Goal: Task Accomplishment & Management: Manage account settings

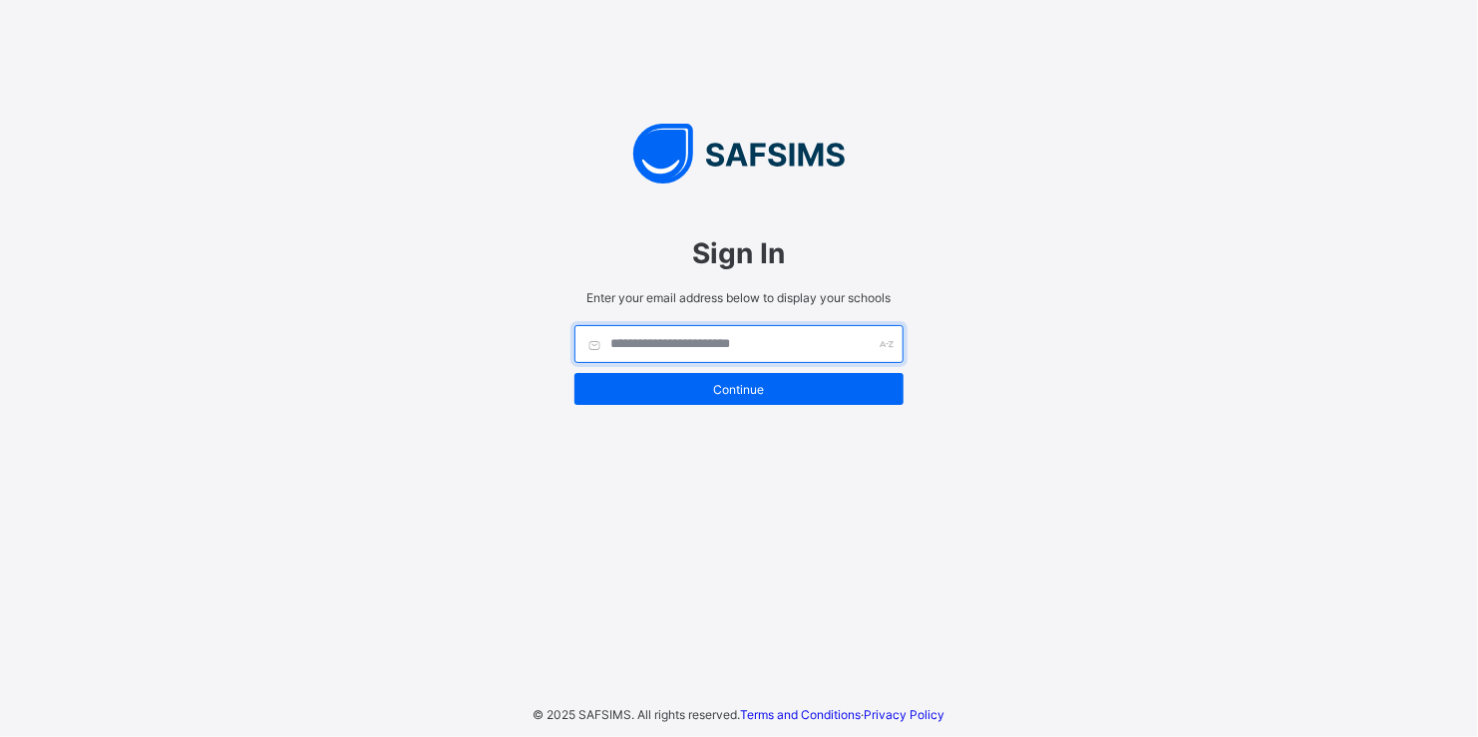
click at [637, 343] on input "text" at bounding box center [738, 344] width 329 height 38
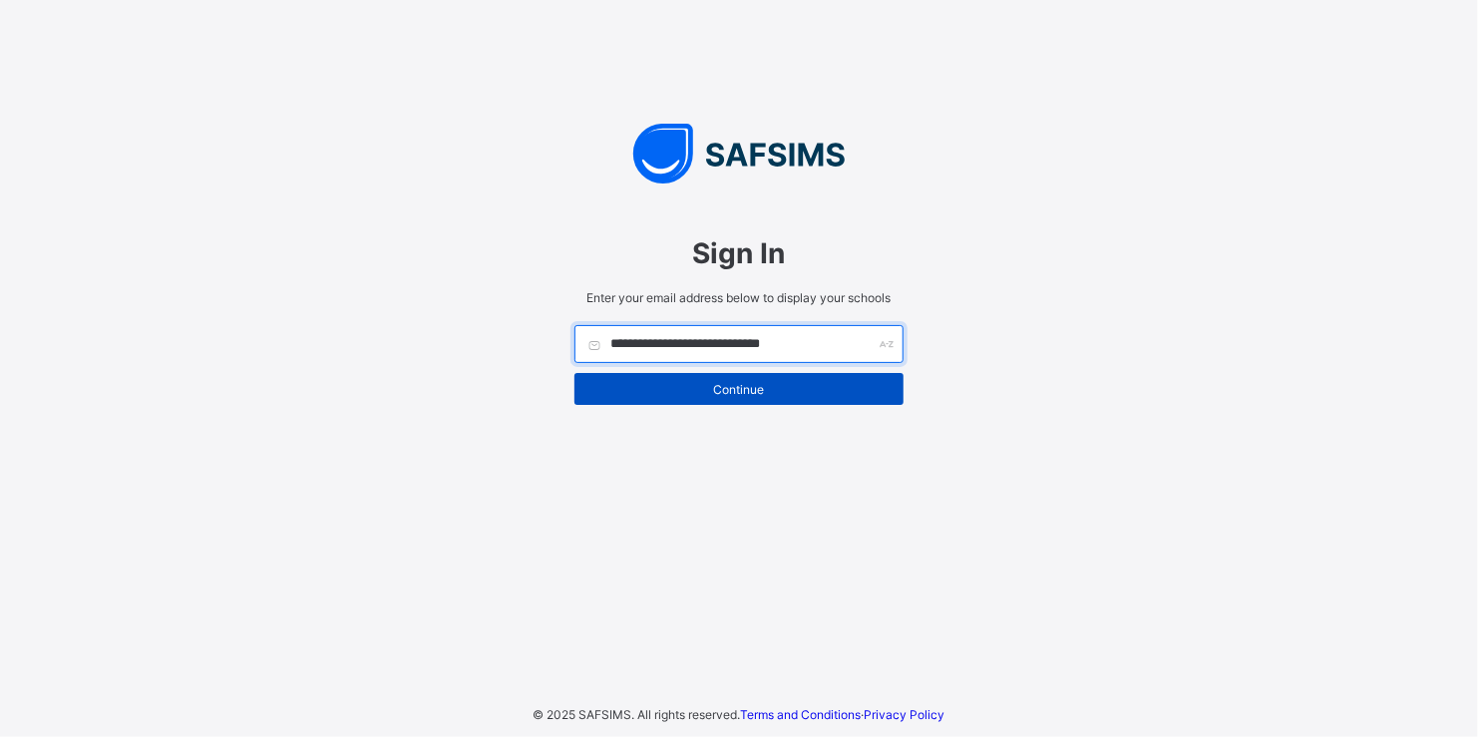
type input "**********"
click at [747, 386] on span "Continue" at bounding box center [738, 389] width 299 height 15
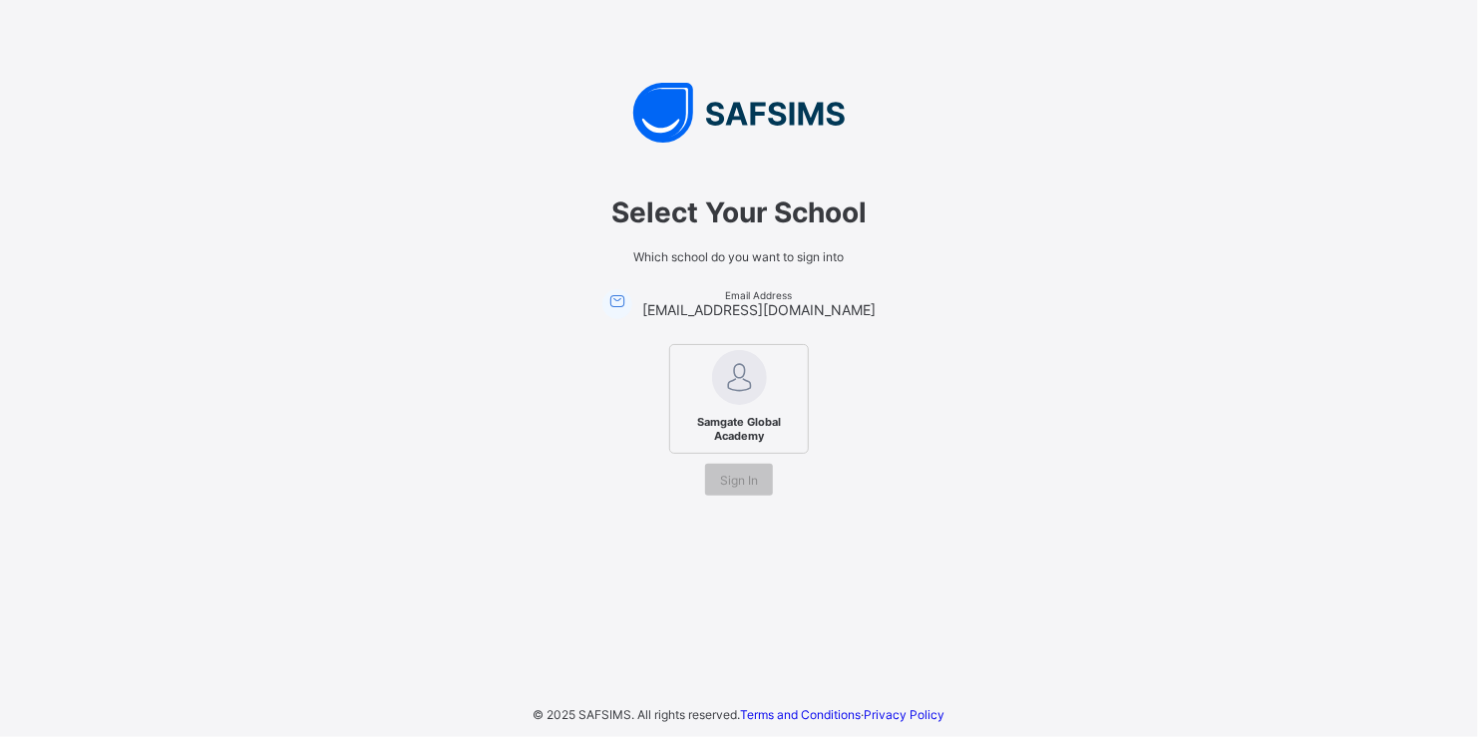
click at [760, 427] on span "Samgate Global Academy" at bounding box center [739, 429] width 122 height 38
click at [742, 479] on span "Sign In" at bounding box center [739, 480] width 38 height 15
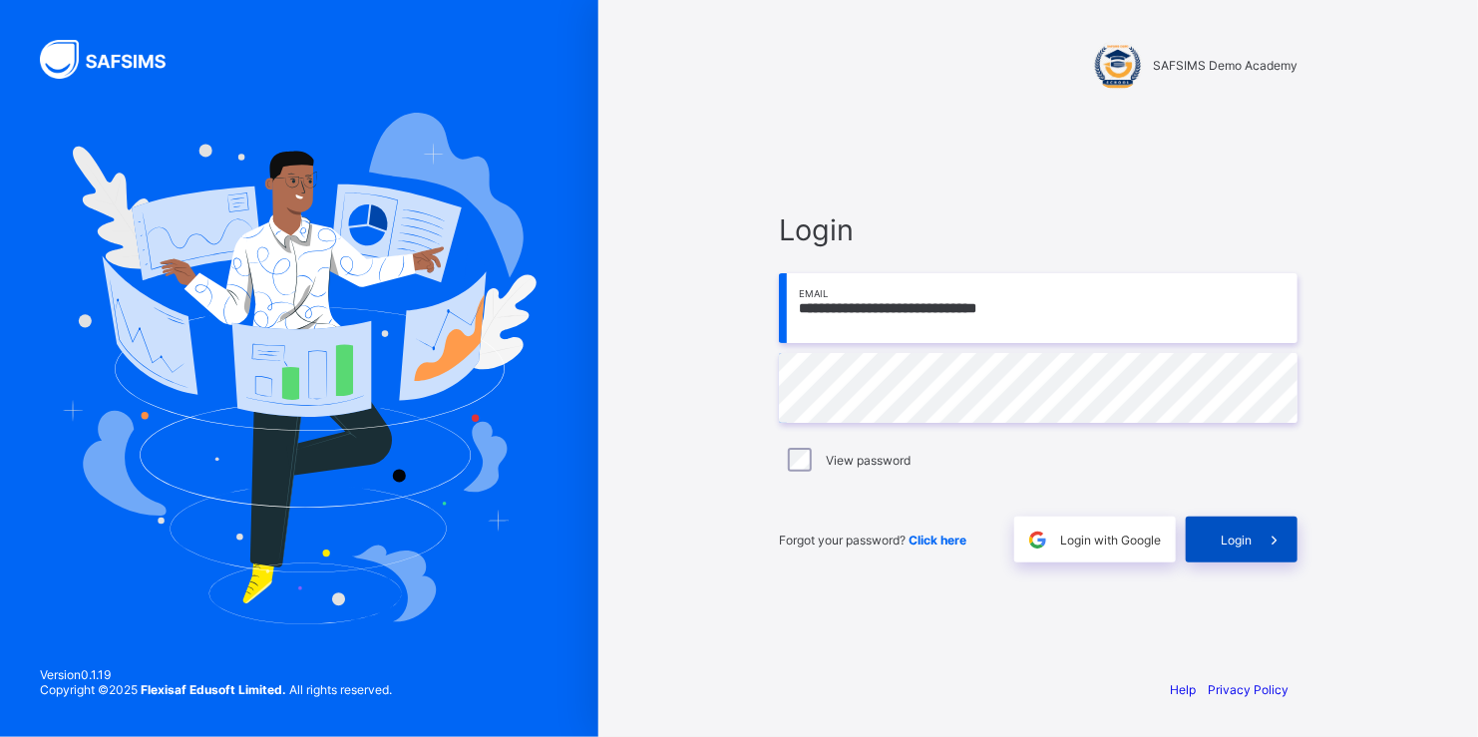
click at [1241, 542] on span "Login" at bounding box center [1235, 539] width 31 height 15
drag, startPoint x: 1068, startPoint y: 301, endPoint x: 798, endPoint y: 315, distance: 270.5
click at [779, 315] on input "**********" at bounding box center [1038, 308] width 518 height 70
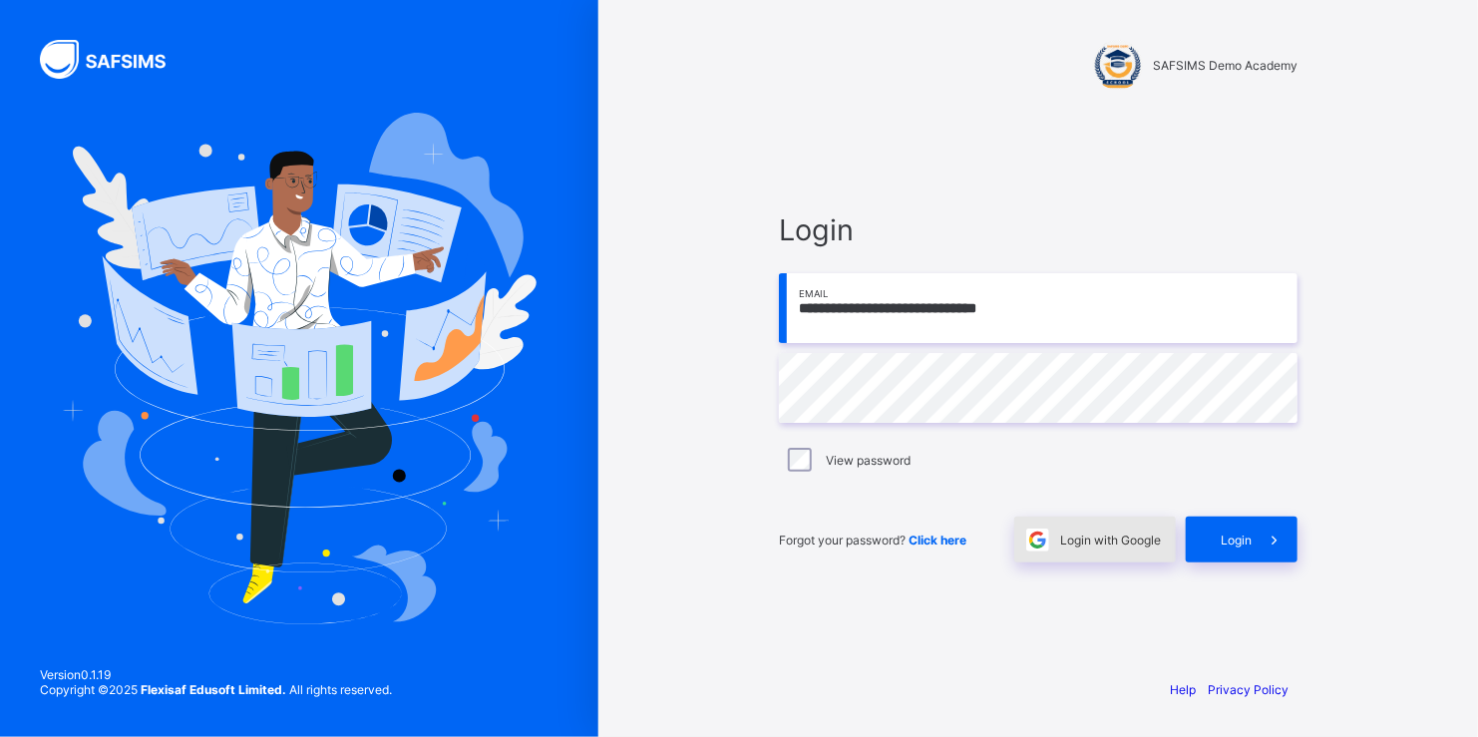
click at [1123, 538] on span "Login with Google" at bounding box center [1110, 539] width 101 height 15
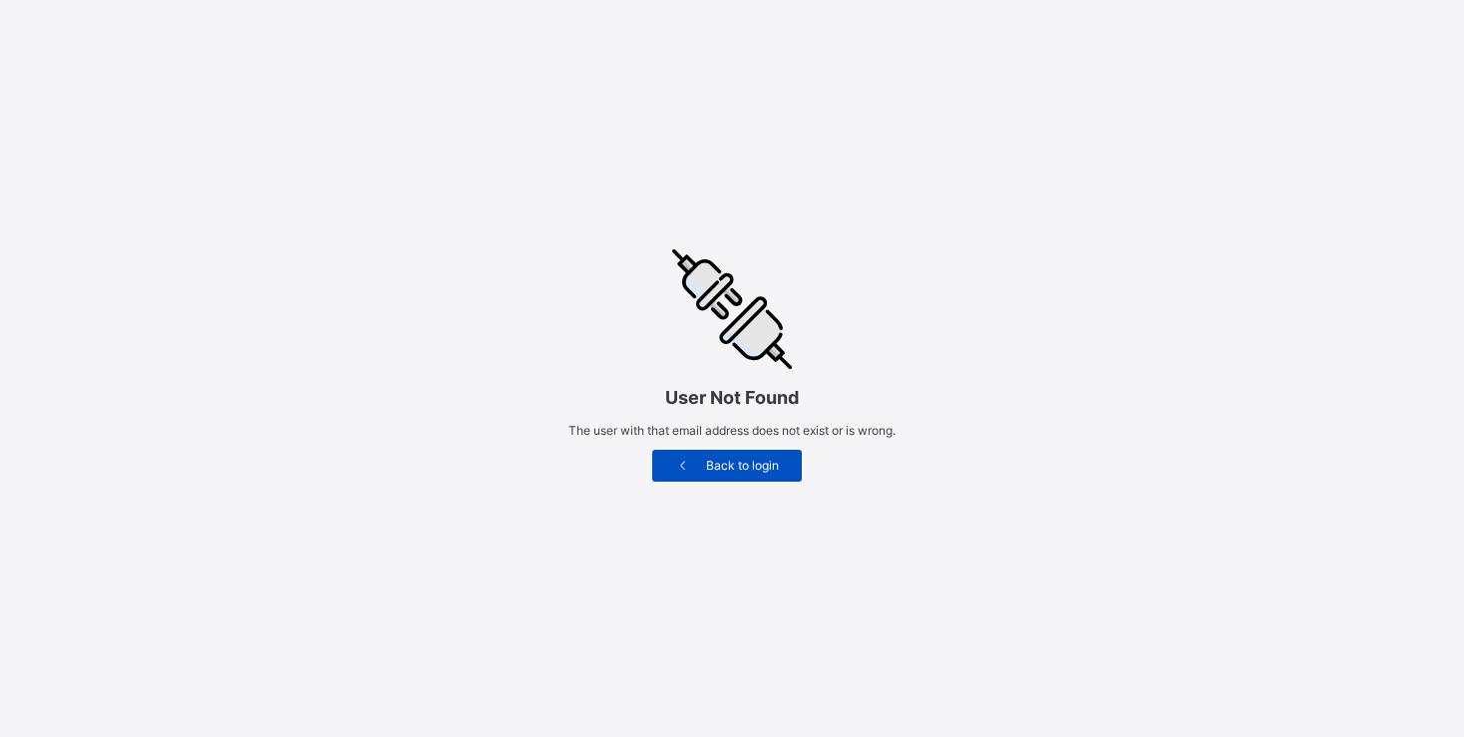
click at [740, 473] on span "Back to login" at bounding box center [743, 465] width 88 height 15
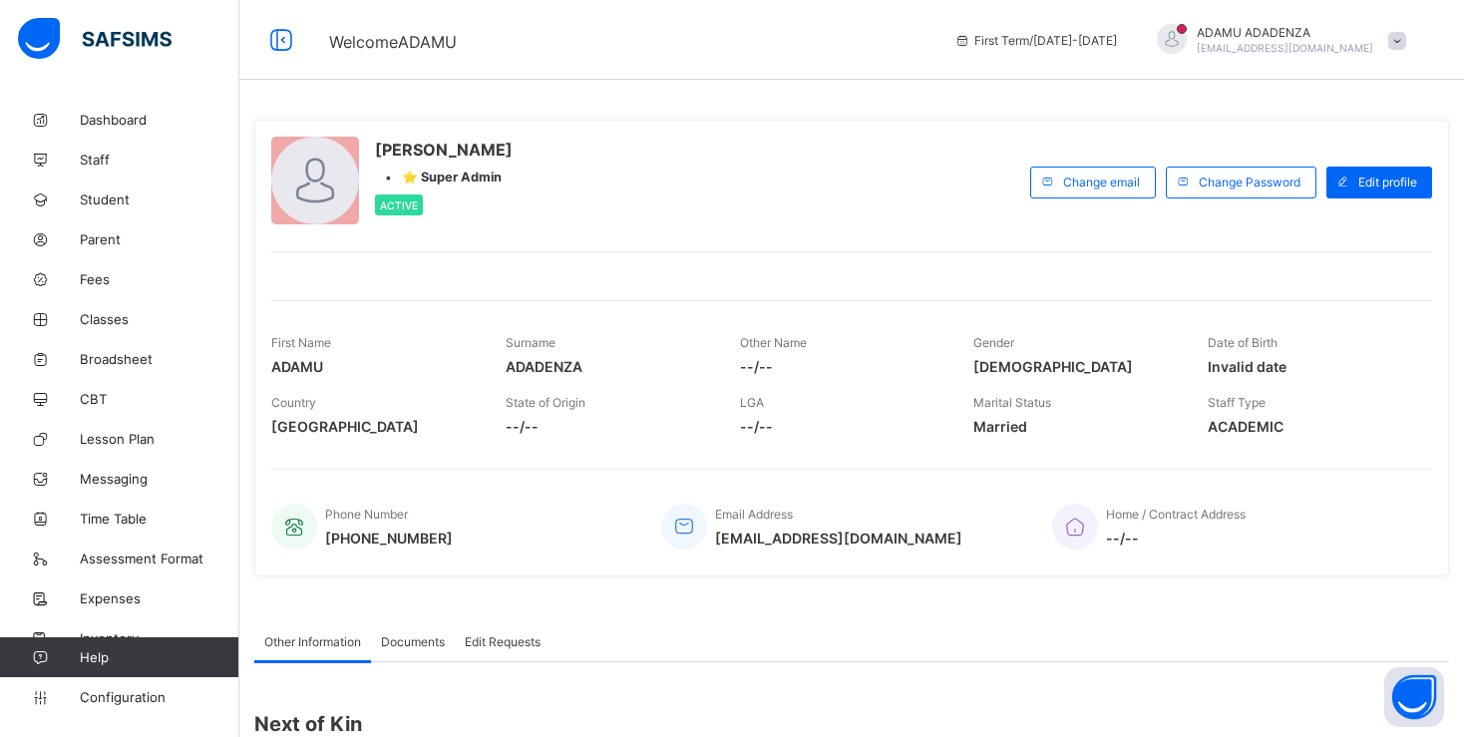
click at [715, 138] on div "ADAMU ADADENZA • ⭐ Super Admin Active" at bounding box center [645, 182] width 749 height 91
click at [1406, 40] on span at bounding box center [1397, 41] width 18 height 18
click at [1395, 181] on span "Edit profile" at bounding box center [1387, 181] width 59 height 15
select select "**"
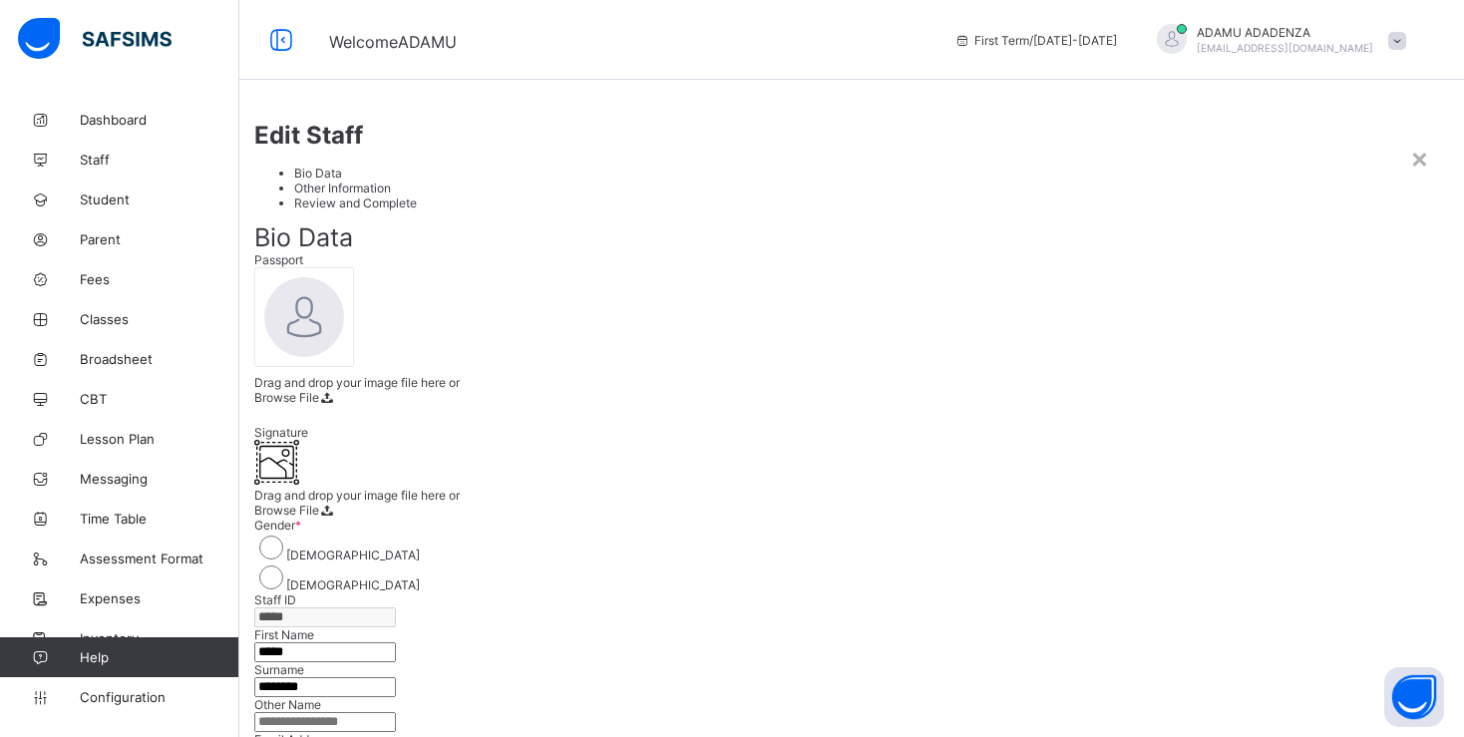
scroll to position [199, 0]
click at [254, 165] on ul "Bio Data Other Information Review and Complete" at bounding box center [851, 187] width 1194 height 45
click at [1410, 141] on div "×" at bounding box center [1419, 158] width 19 height 34
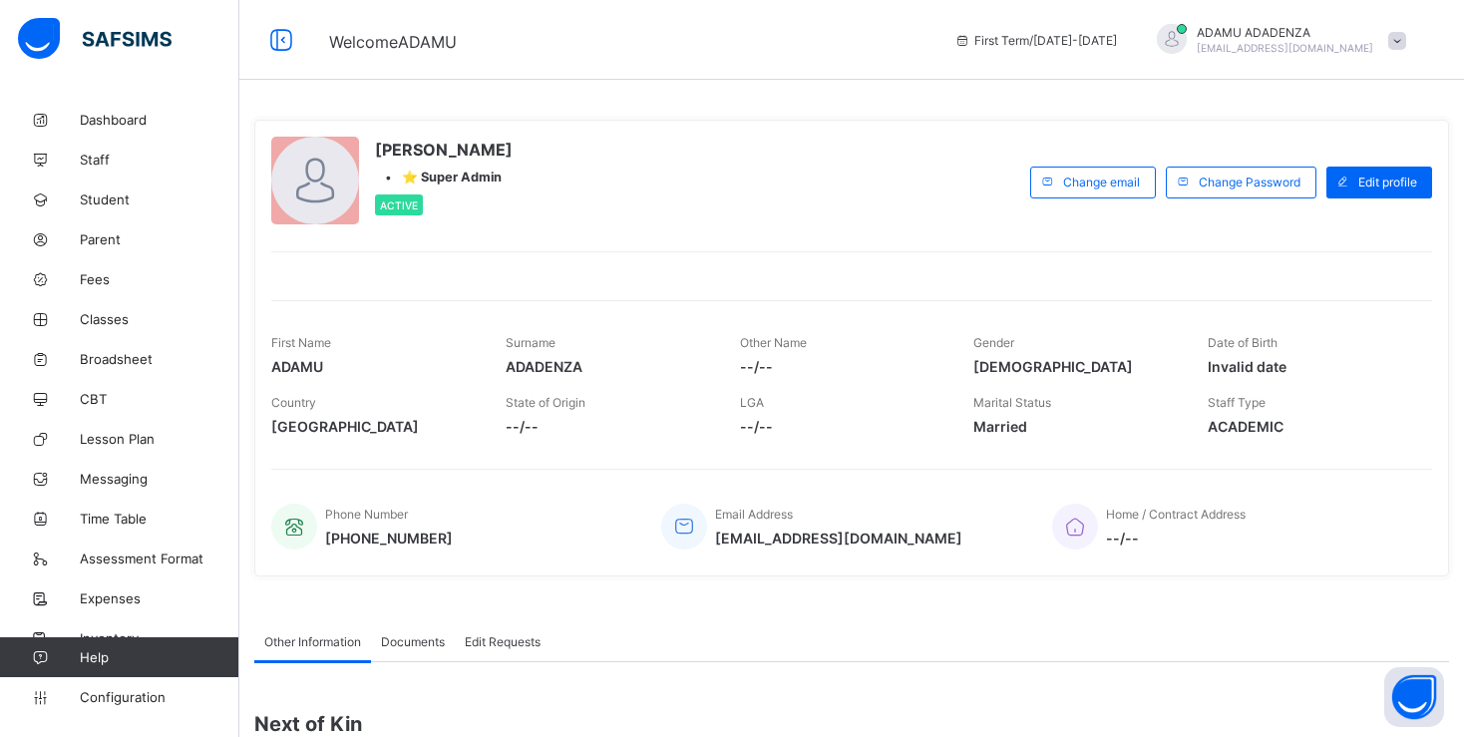
click at [1406, 43] on span at bounding box center [1397, 41] width 18 height 18
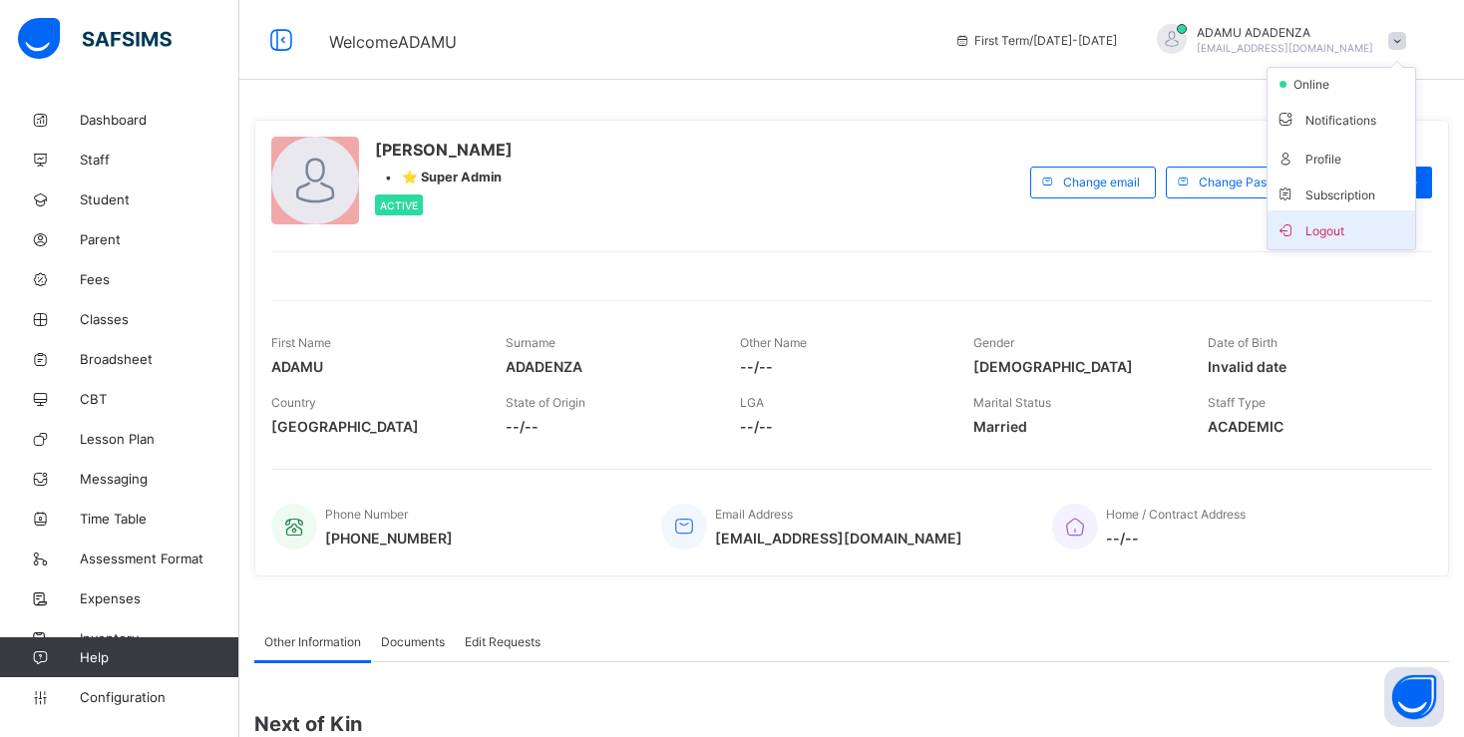
click at [1367, 225] on span "Logout" at bounding box center [1341, 229] width 132 height 23
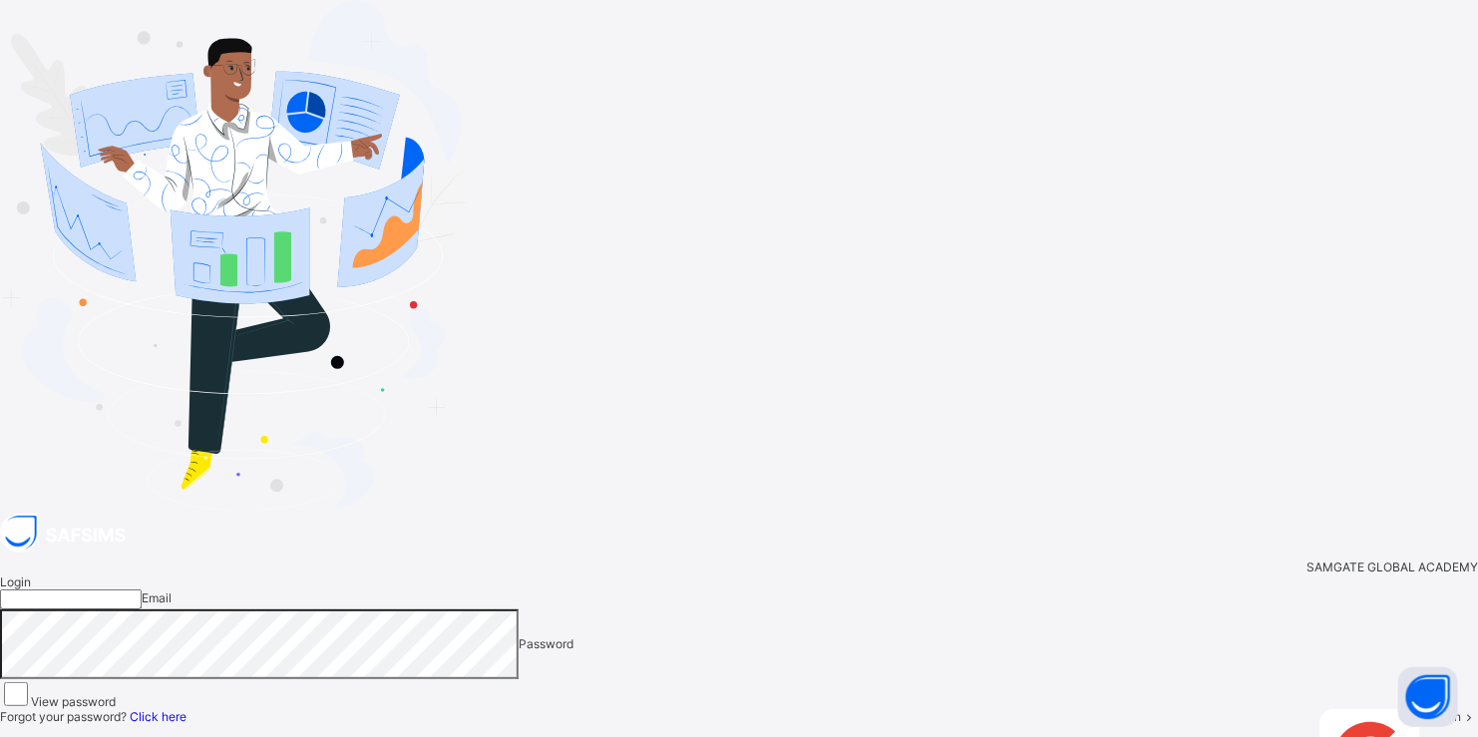
click at [142, 589] on input "email" at bounding box center [71, 599] width 142 height 20
type input "**********"
click at [1430, 709] on span "Login" at bounding box center [1445, 716] width 31 height 15
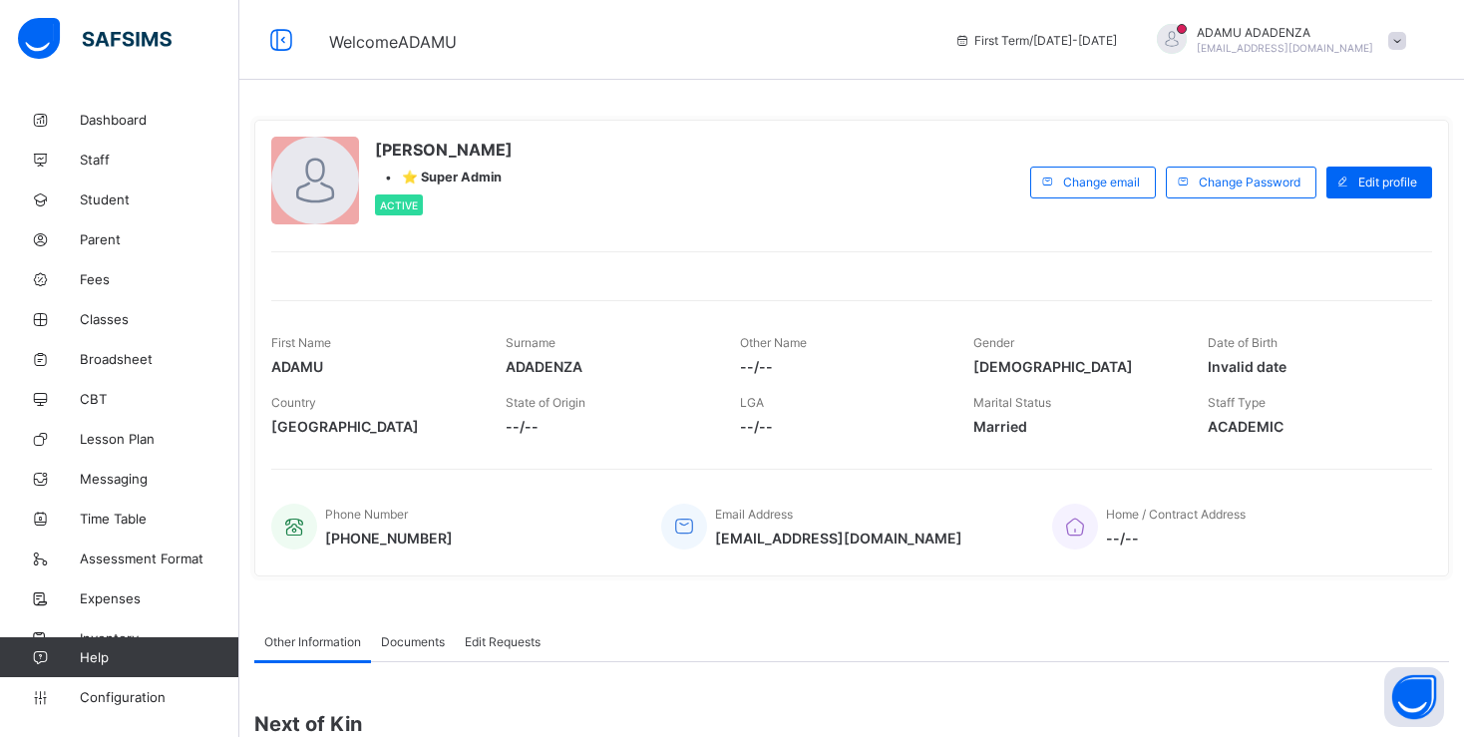
click at [1406, 41] on span at bounding box center [1397, 41] width 18 height 18
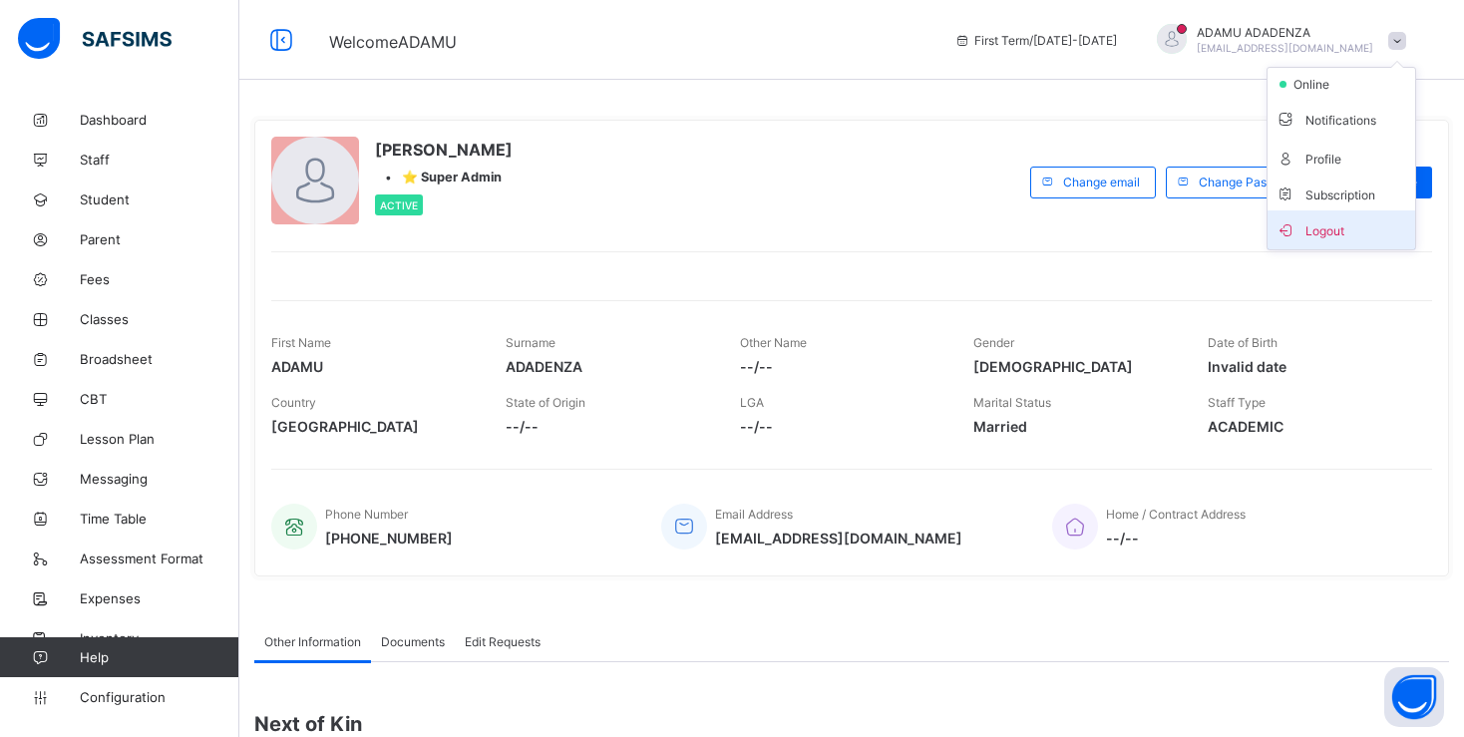
click at [1341, 229] on span "Logout" at bounding box center [1341, 229] width 132 height 23
